Goal: Information Seeking & Learning: Learn about a topic

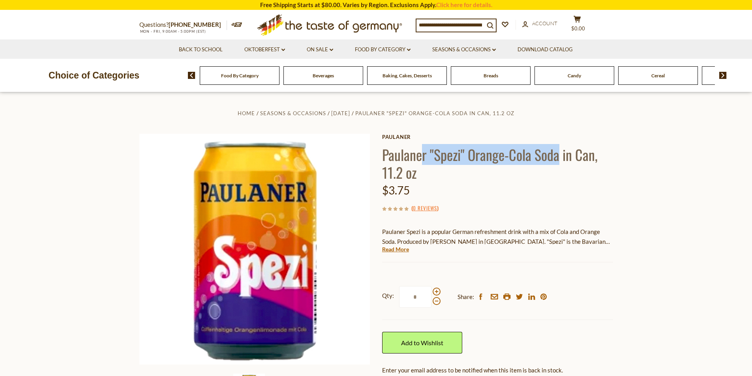
drag, startPoint x: 420, startPoint y: 158, endPoint x: 560, endPoint y: 156, distance: 140.1
click at [560, 156] on h1 "Paulaner "Spezi" Orange-Cola Soda in Can, 11.2 oz" at bounding box center [497, 164] width 231 height 36
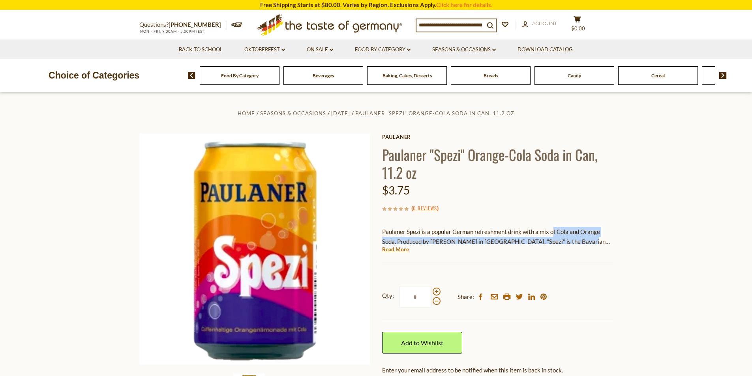
drag, startPoint x: 553, startPoint y: 235, endPoint x: 574, endPoint y: 243, distance: 22.5
click at [574, 243] on p "Paulaner Spezi is a popular German refreshment drink with a mix of Cola and Ora…" at bounding box center [497, 237] width 231 height 20
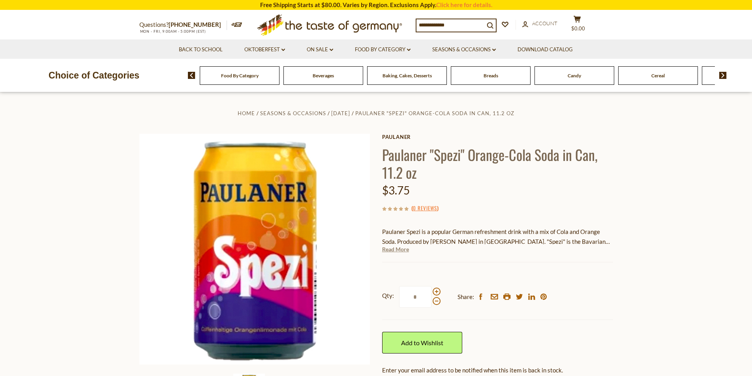
click at [390, 247] on link "Read More" at bounding box center [395, 249] width 27 height 8
